Goal: Check status

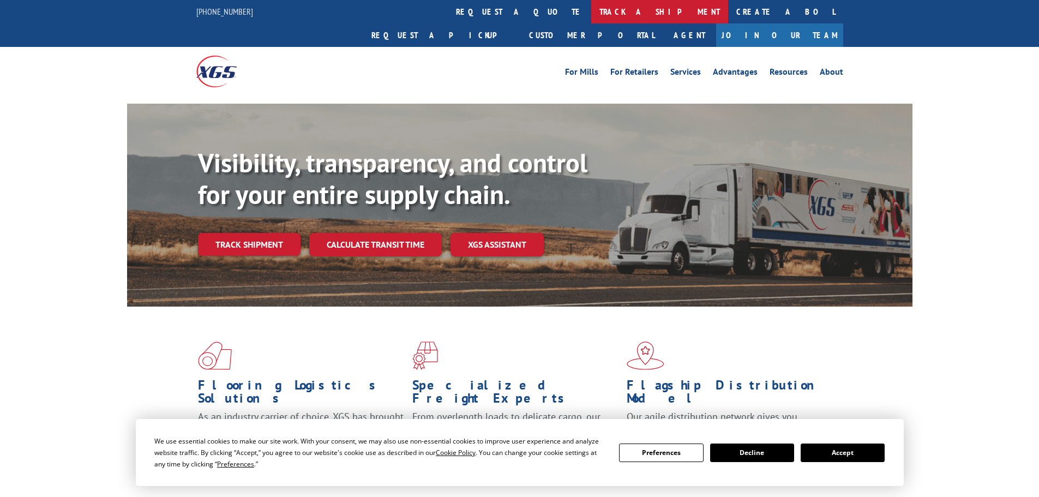
click at [591, 17] on link "track a shipment" at bounding box center [659, 11] width 137 height 23
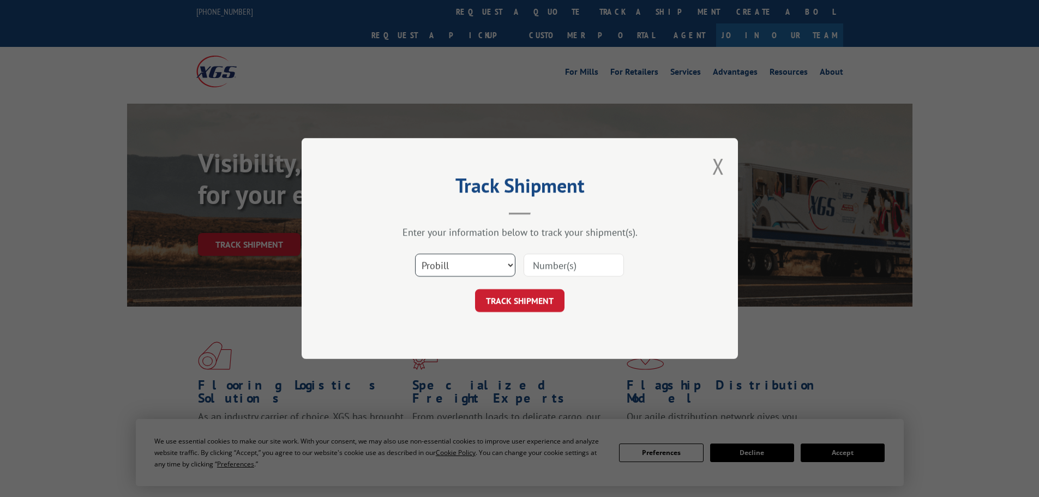
drag, startPoint x: 460, startPoint y: 269, endPoint x: 458, endPoint y: 275, distance: 5.9
click at [459, 271] on select "Select category... Probill BOL PO" at bounding box center [465, 265] width 100 height 23
select select "bol"
click at [415, 254] on select "Select category... Probill BOL PO" at bounding box center [465, 265] width 100 height 23
click at [547, 271] on input at bounding box center [574, 265] width 100 height 23
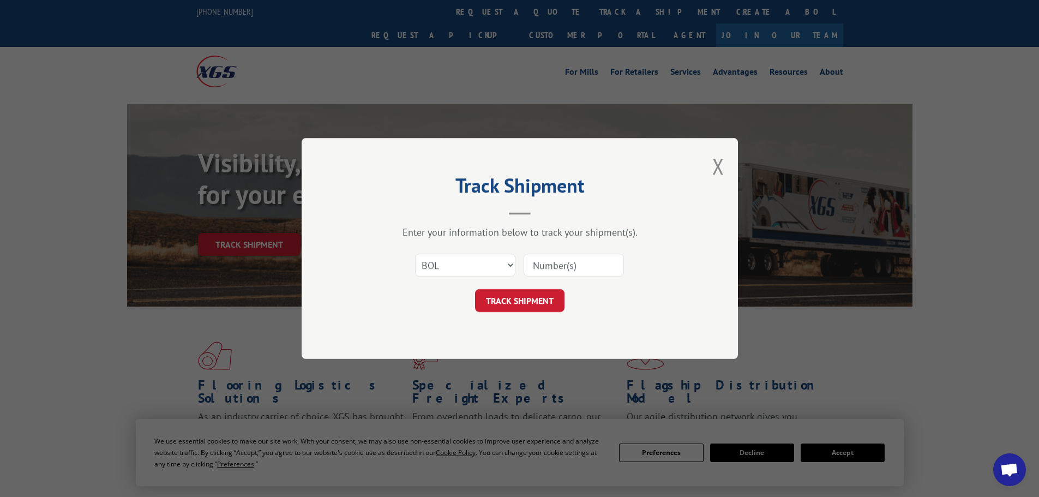
paste input "5590605"
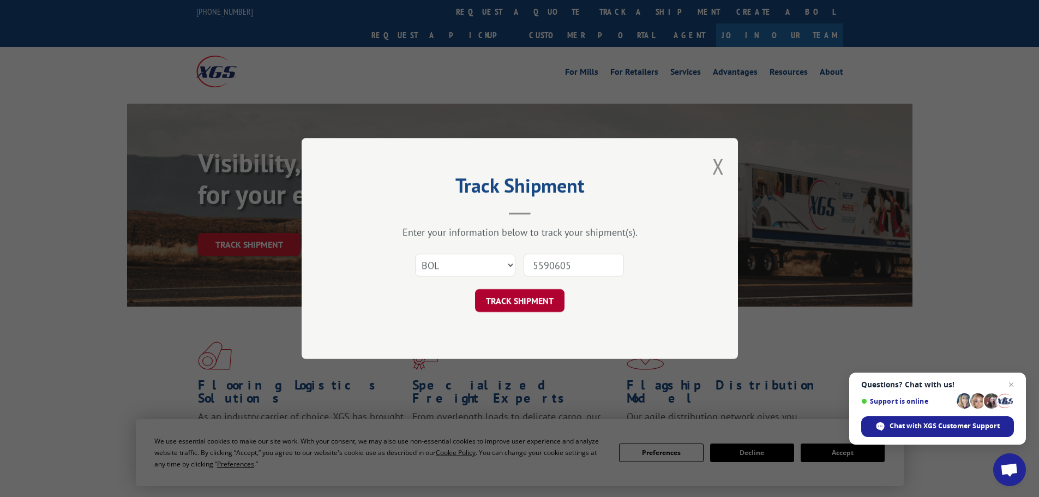
type input "5590605"
click at [533, 310] on button "TRACK SHIPMENT" at bounding box center [519, 300] width 89 height 23
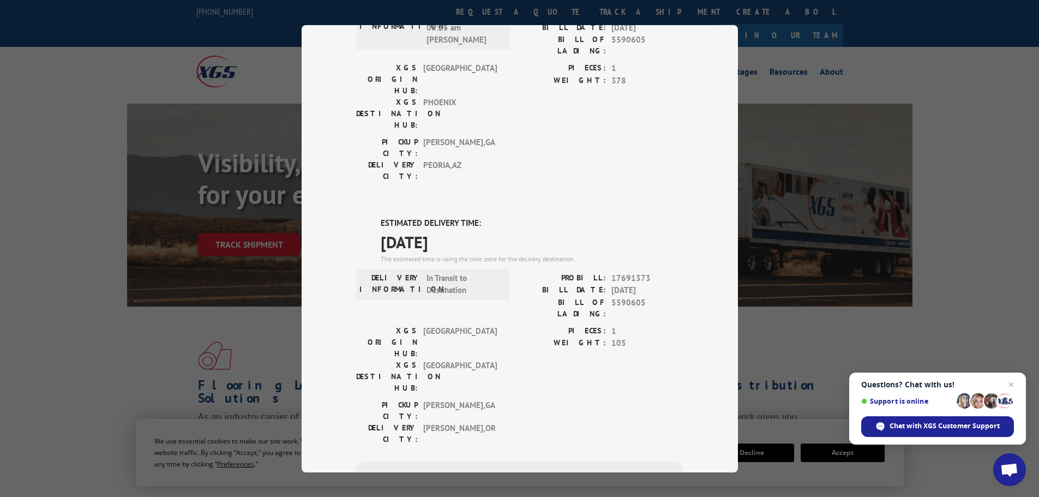
scroll to position [55, 0]
